Goal: Find specific page/section

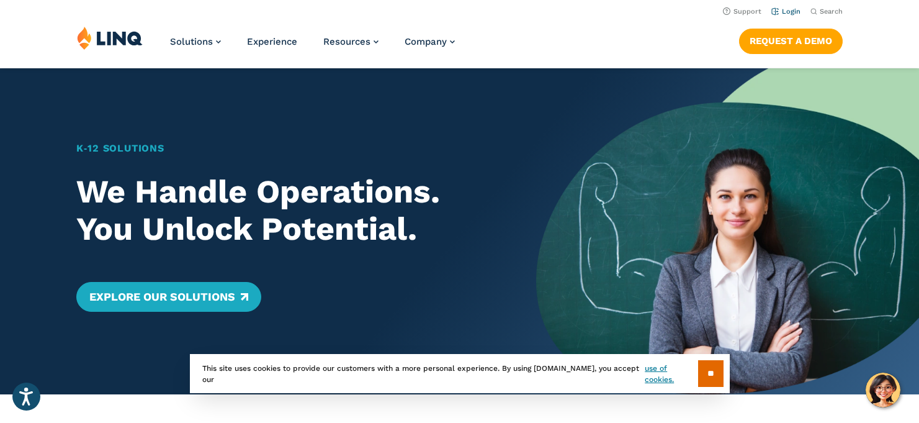
click at [791, 9] on link "Login" at bounding box center [785, 11] width 29 height 8
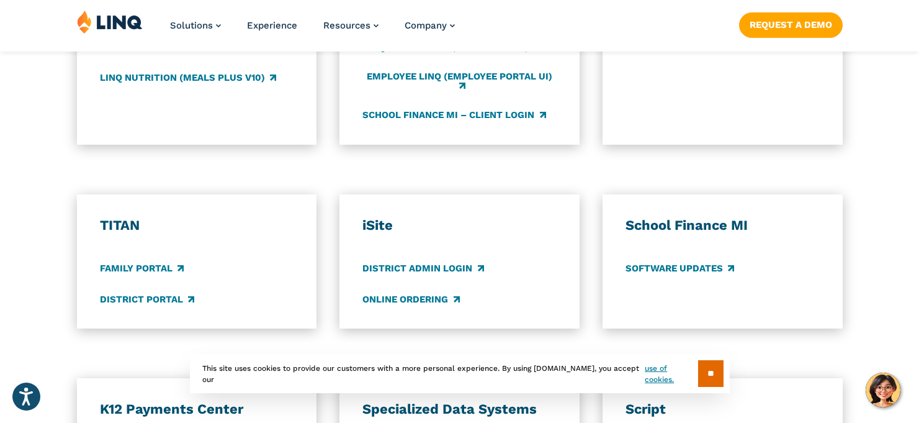
scroll to position [808, 0]
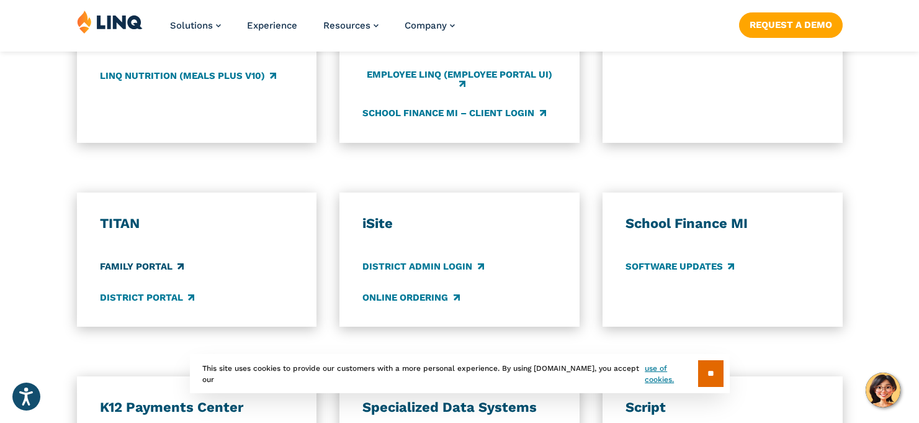
click at [159, 271] on link "Family Portal" at bounding box center [142, 267] width 84 height 14
